Goal: Task Accomplishment & Management: Manage account settings

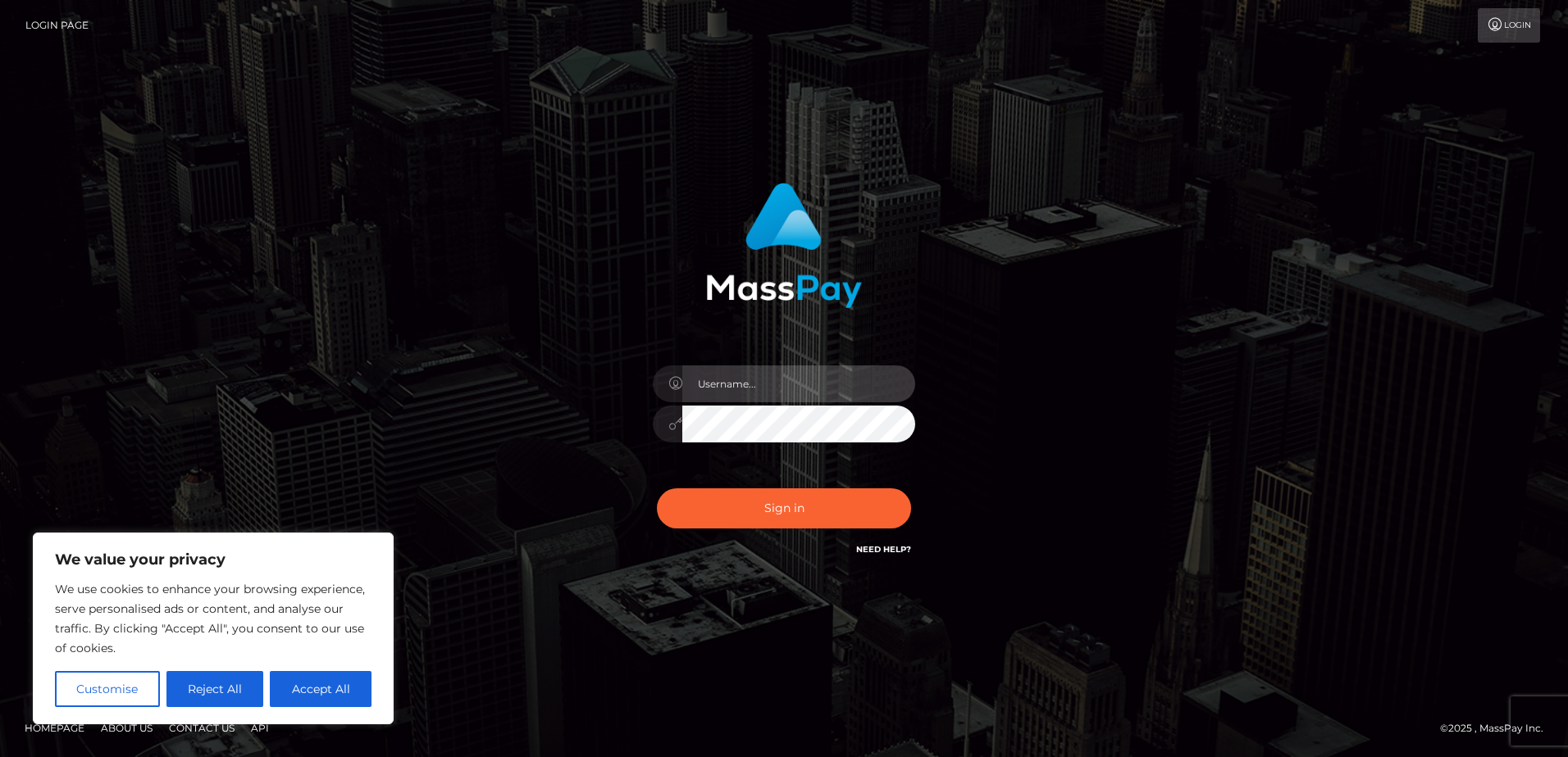
click at [836, 379] on input "text" at bounding box center [798, 384] width 233 height 37
type input "eduardamsouza12@outlook.com"
click at [657, 489] on button "Sign in" at bounding box center [784, 509] width 255 height 40
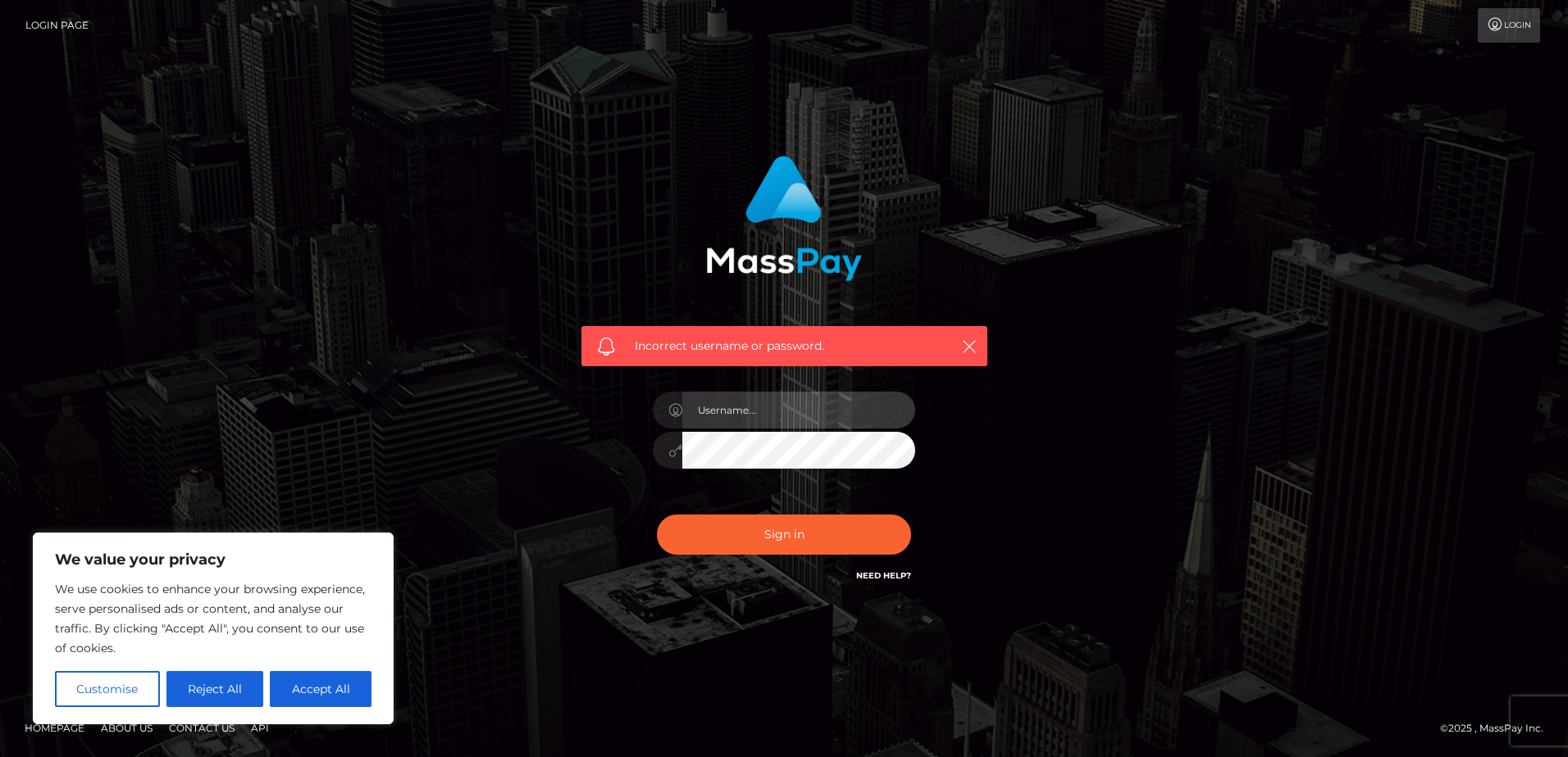
click at [819, 426] on input "text" at bounding box center [798, 410] width 233 height 37
type input "eduardamsouza12@outlook.com"
click at [657, 514] on button "Sign in" at bounding box center [784, 535] width 255 height 40
click at [815, 418] on input "text" at bounding box center [798, 410] width 233 height 37
type input "dudaway12@gmail.com"
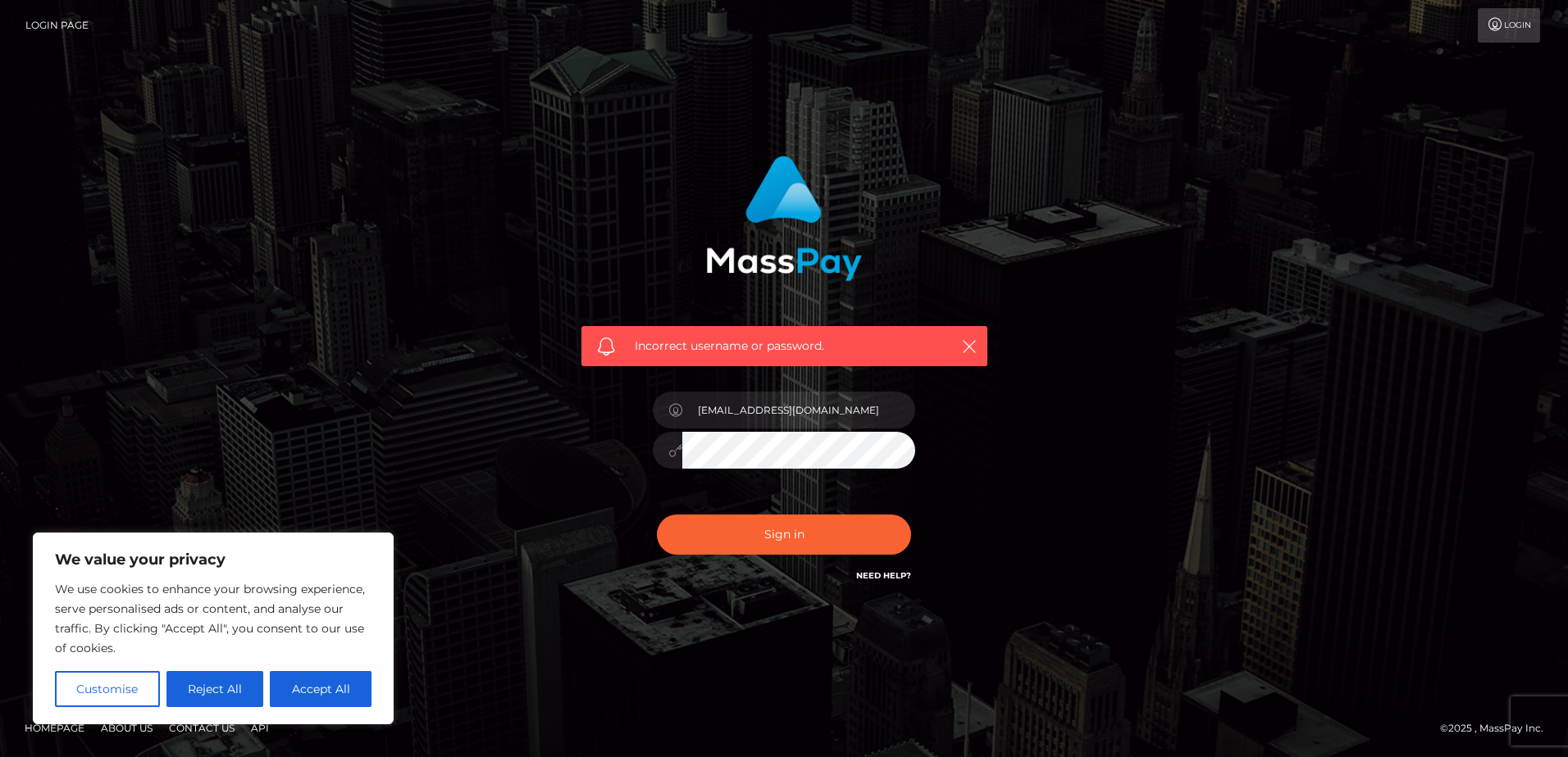
click at [657, 514] on button "Sign in" at bounding box center [784, 535] width 255 height 40
click at [815, 418] on input "text" at bounding box center [798, 410] width 233 height 37
type input "[EMAIL_ADDRESS][DOMAIN_NAME]"
click at [657, 514] on button "Sign in" at bounding box center [784, 535] width 255 height 40
click at [810, 414] on input "text" at bounding box center [798, 410] width 233 height 37
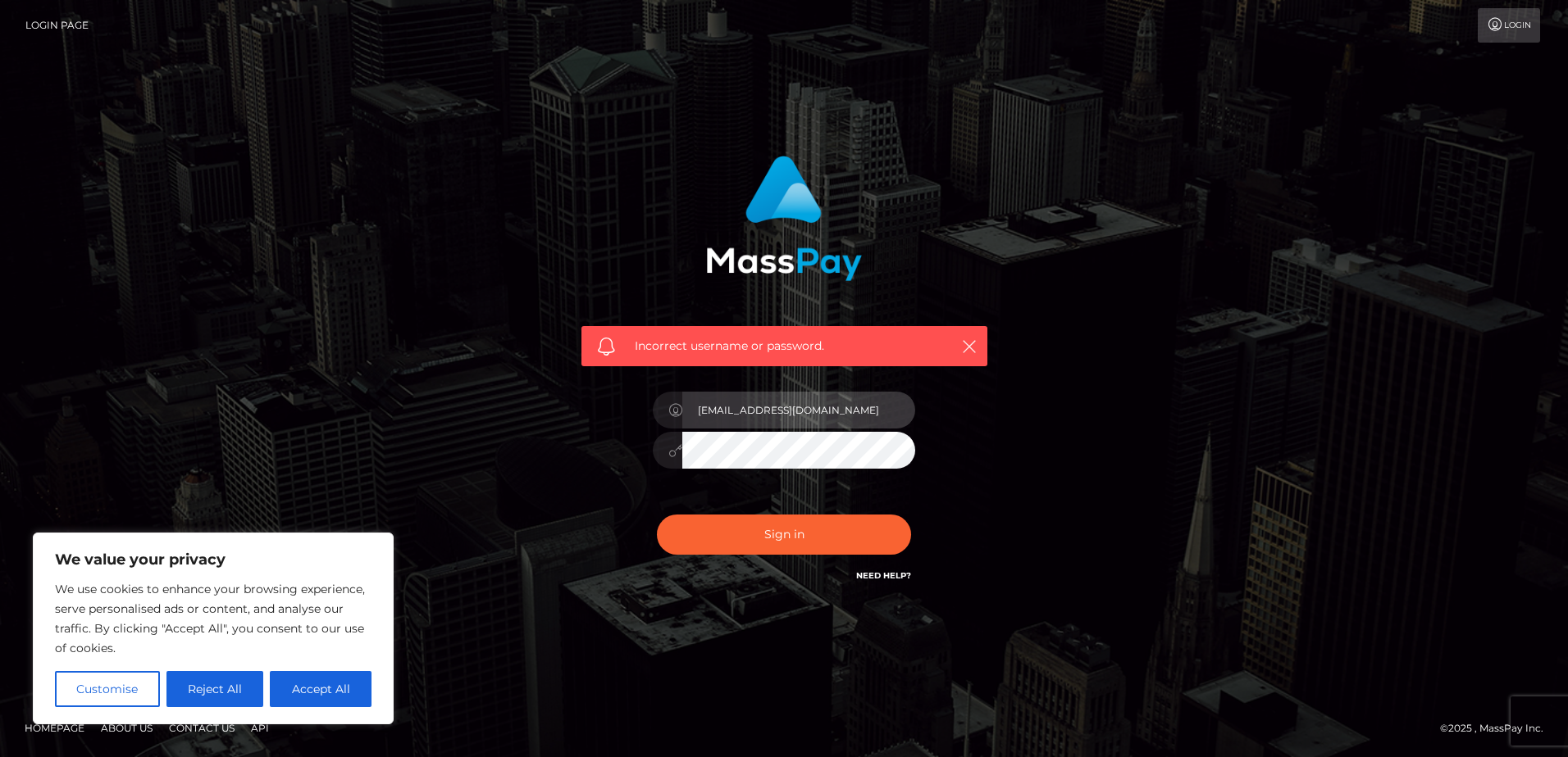
type input "eduardamsouza12@outlook.com"
click at [657, 514] on button "Sign in" at bounding box center [784, 535] width 255 height 40
click at [694, 399] on input "text" at bounding box center [798, 410] width 233 height 37
click at [915, 444] on div at bounding box center [784, 442] width 287 height 125
click at [798, 402] on input "text" at bounding box center [798, 410] width 233 height 37
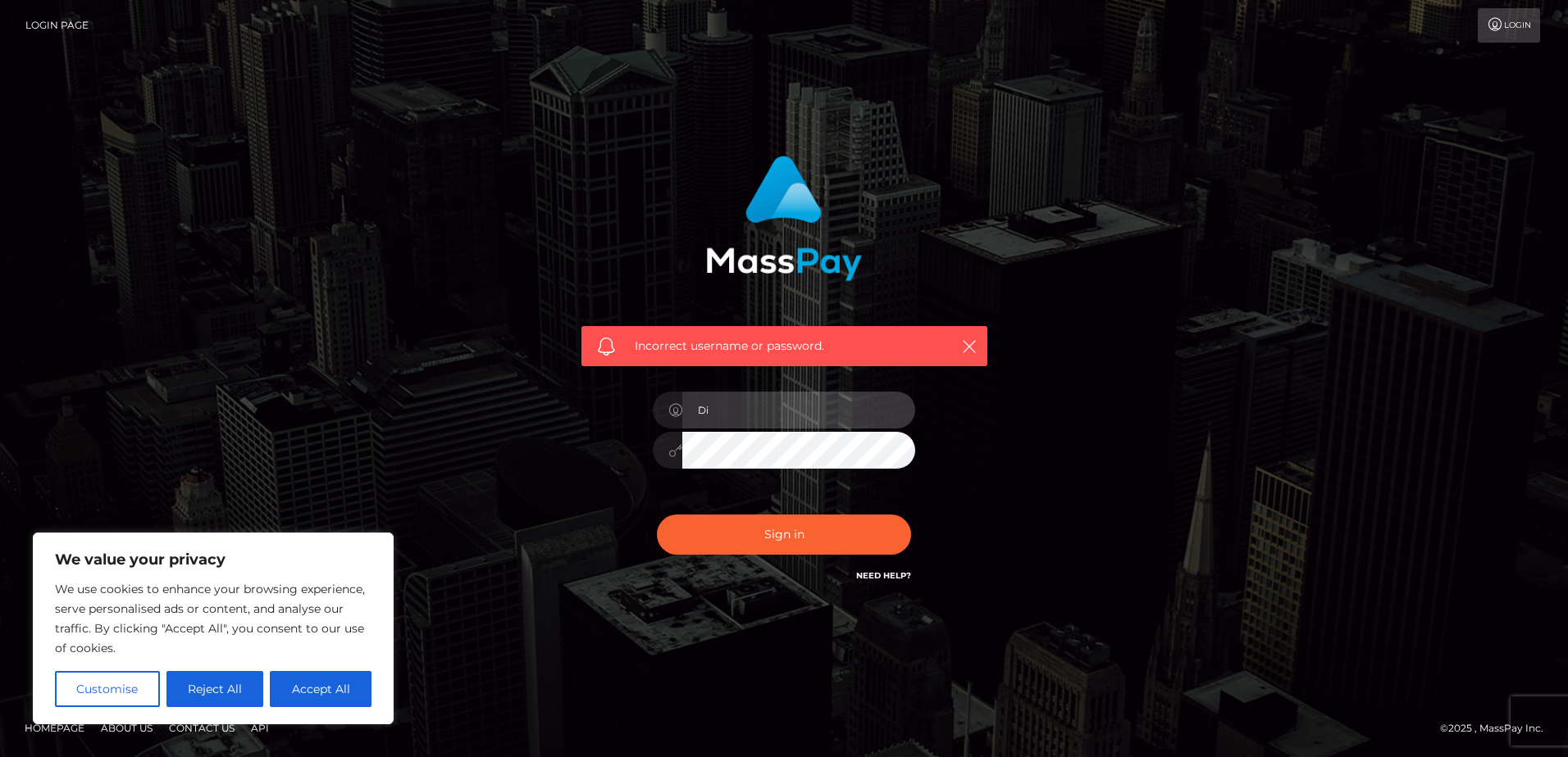
type input "D"
click at [1522, 25] on link "Login" at bounding box center [1508, 25] width 62 height 34
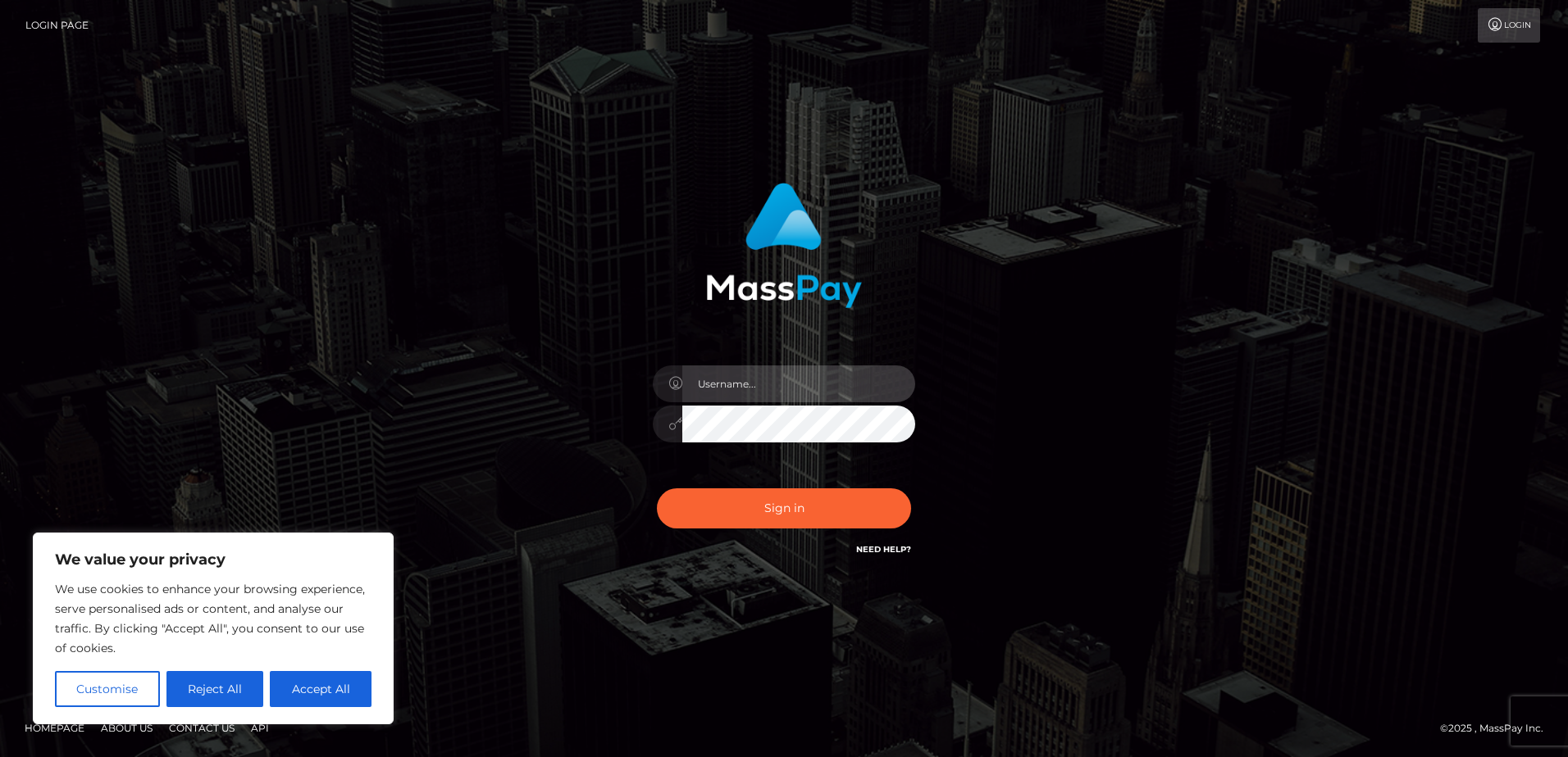
click at [752, 380] on input "text" at bounding box center [798, 384] width 233 height 37
type input "dudaway12@gmail.com"
click at [657, 489] on button "Sign in" at bounding box center [784, 509] width 255 height 40
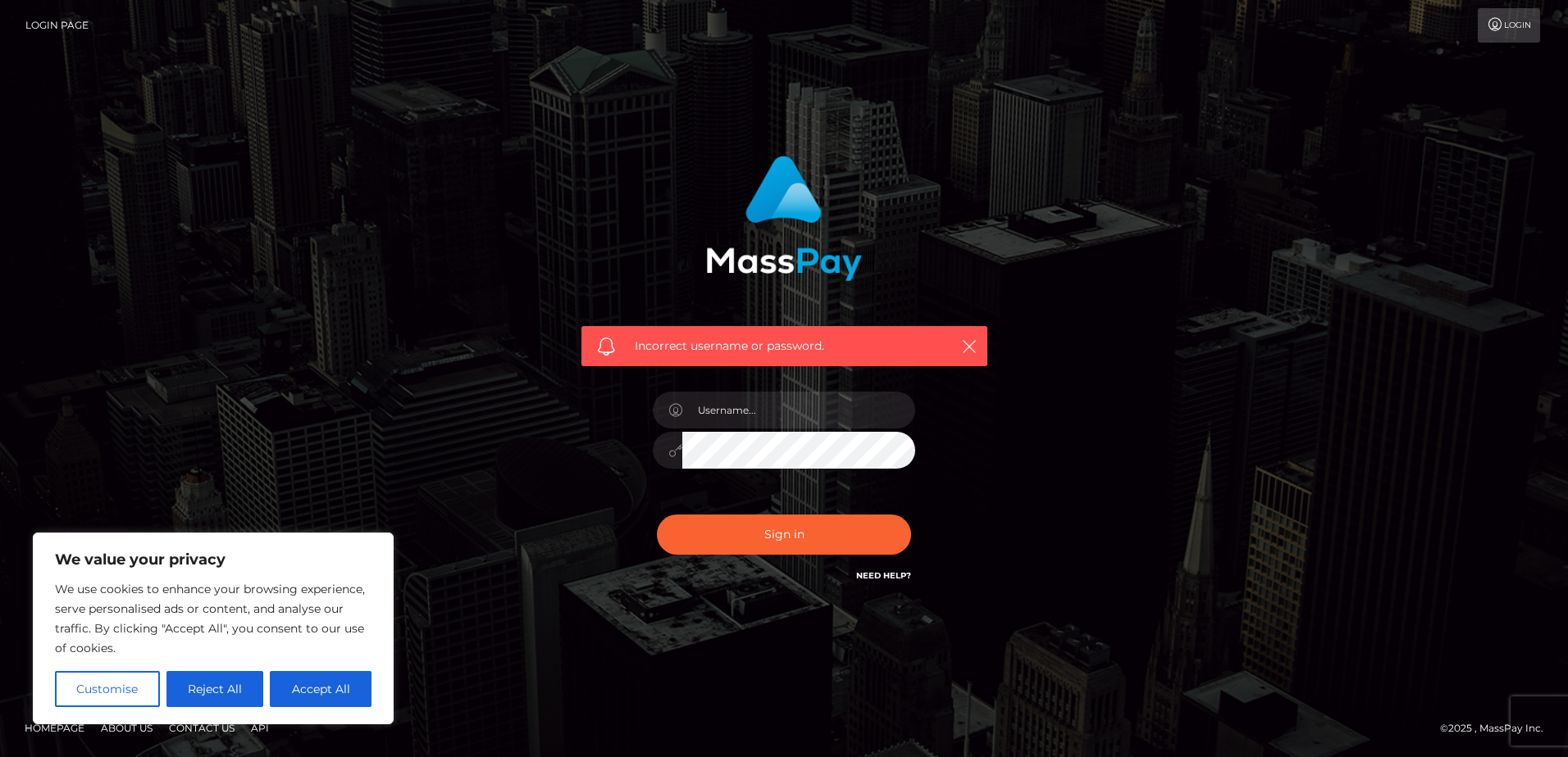
click at [871, 559] on div "Sign in Need Help?" at bounding box center [784, 540] width 287 height 73
click at [877, 578] on link "Need Help?" at bounding box center [883, 576] width 55 height 11
drag, startPoint x: 364, startPoint y: 343, endPoint x: 438, endPoint y: 351, distance: 74.4
click at [362, 342] on div "Incorrect username or password." at bounding box center [783, 378] width 935 height 471
click at [50, 21] on link "Login Page" at bounding box center [57, 25] width 63 height 34
